Goal: Task Accomplishment & Management: Manage account settings

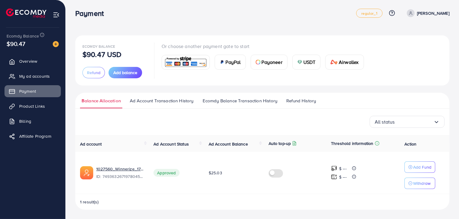
scroll to position [1, 0]
click at [296, 21] on div "Payment regular_1 Help Center Contact Support Plans and Pricing Term and policy…" at bounding box center [262, 13] width 374 height 17
click at [322, 29] on div "Ecomdy Balance $90.47 USD Refund Add balance Or choose another payment gate to …" at bounding box center [262, 109] width 393 height 221
